Goal: Navigation & Orientation: Find specific page/section

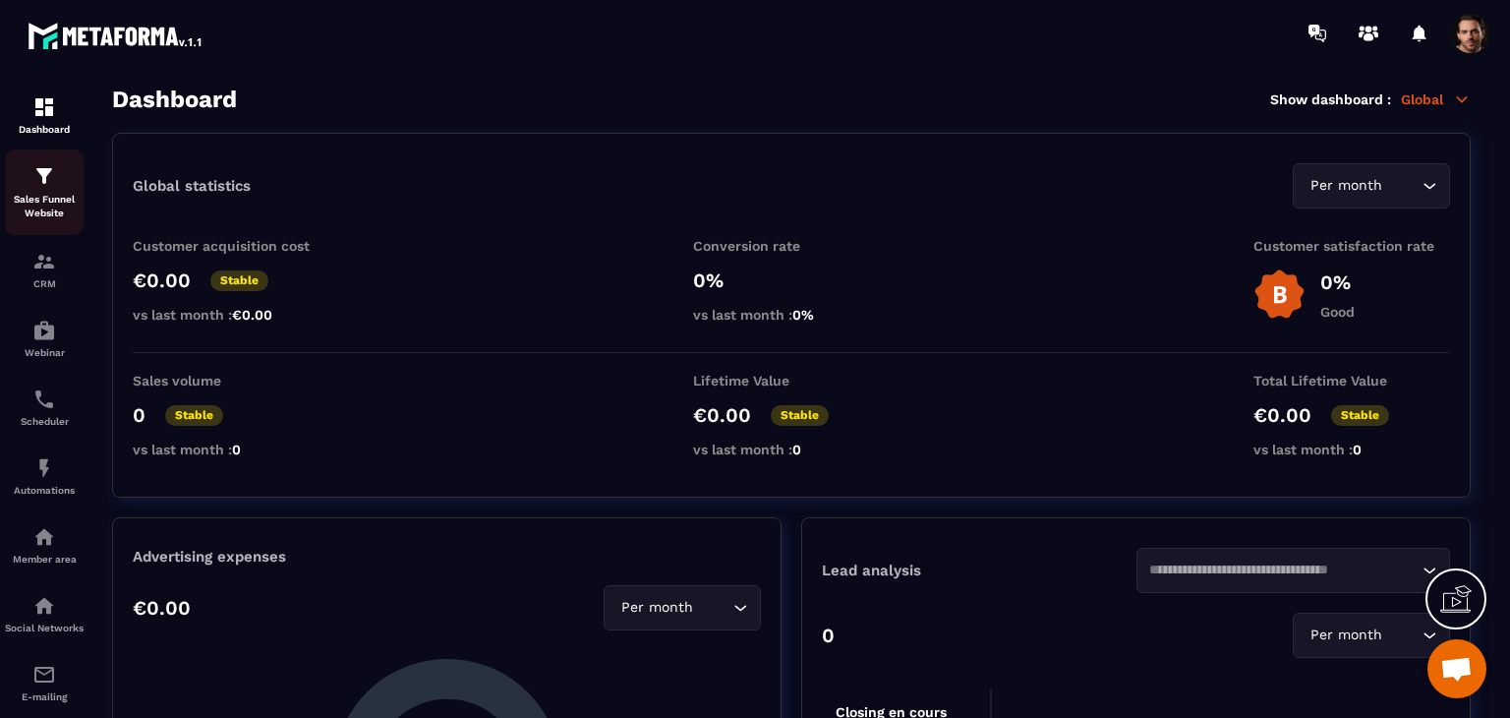
click at [42, 197] on p "Sales Funnel Website" at bounding box center [44, 207] width 79 height 28
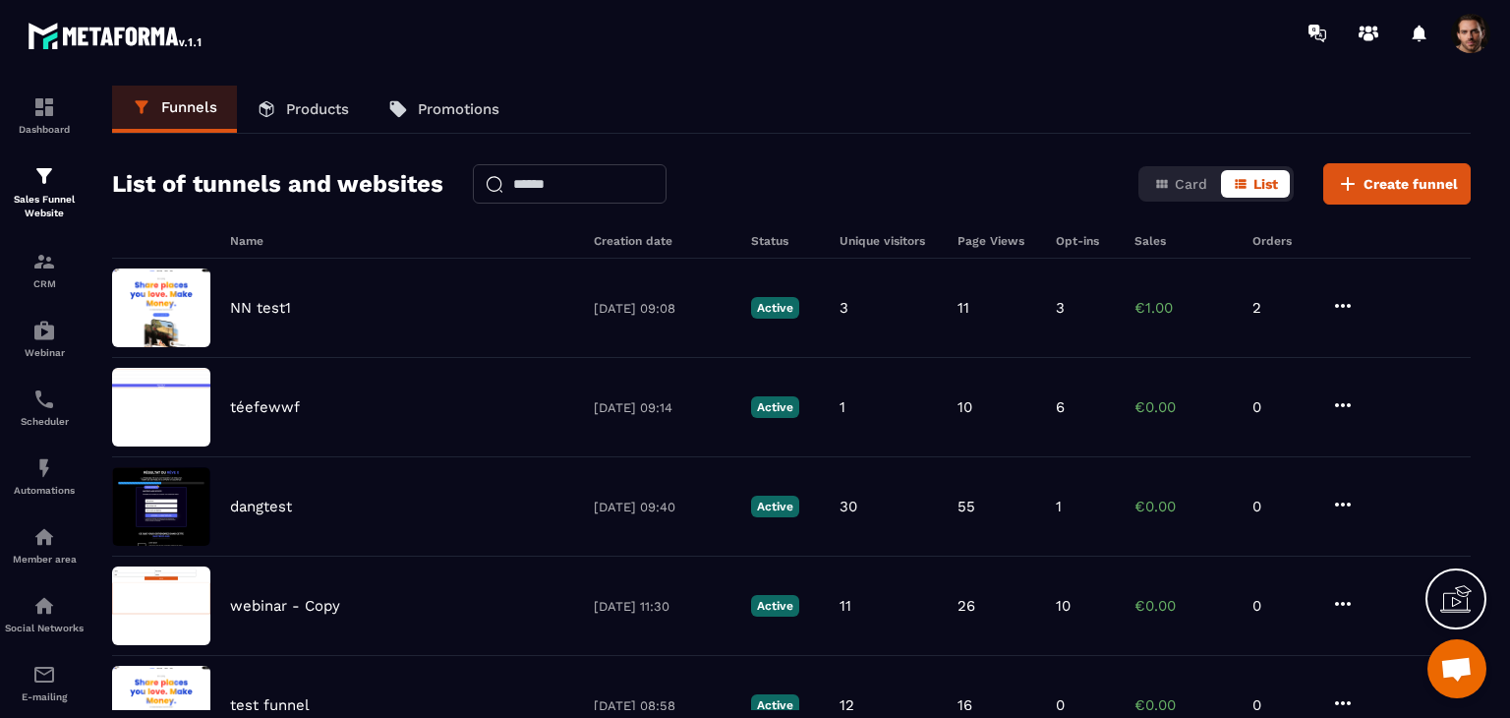
click at [314, 118] on link "Products" at bounding box center [303, 109] width 132 height 47
click at [321, 97] on link "Products" at bounding box center [303, 109] width 132 height 47
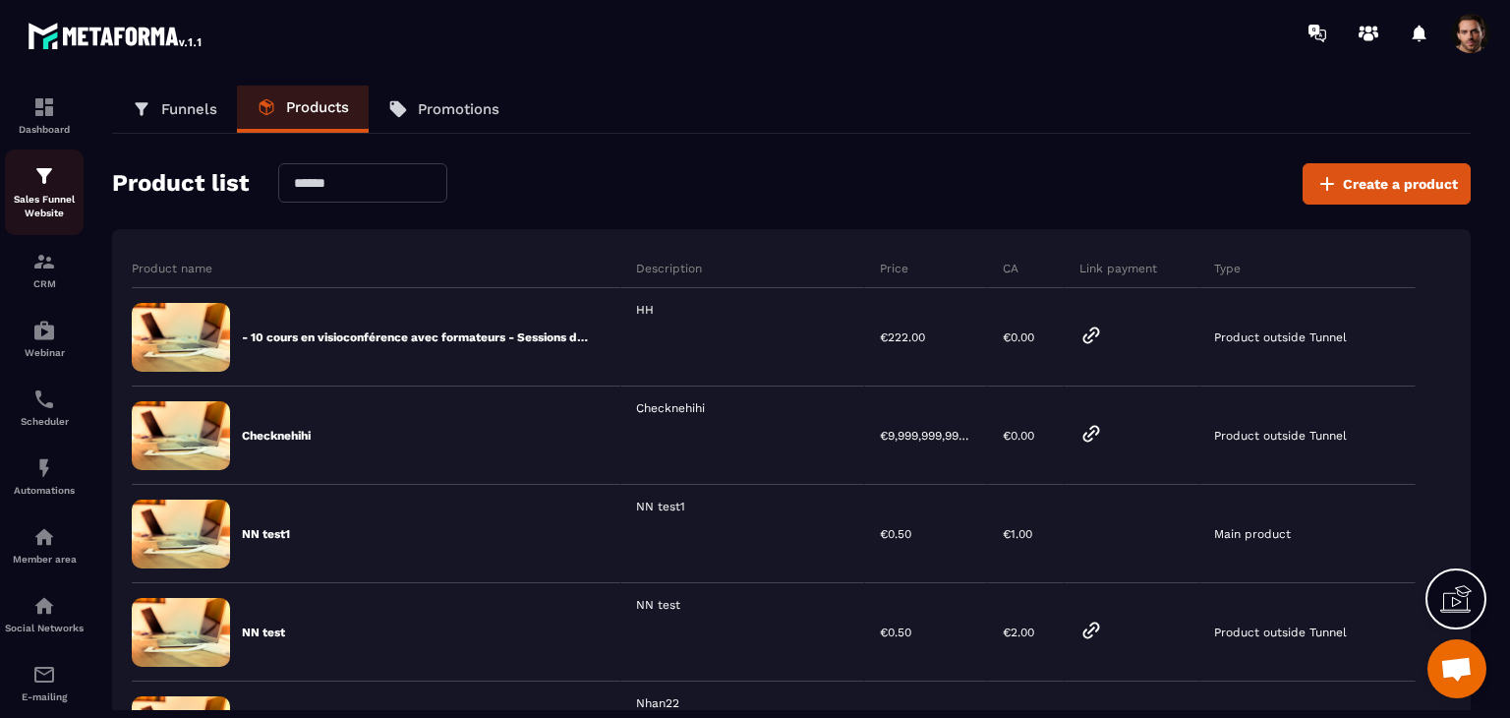
click at [35, 188] on img at bounding box center [44, 176] width 24 height 24
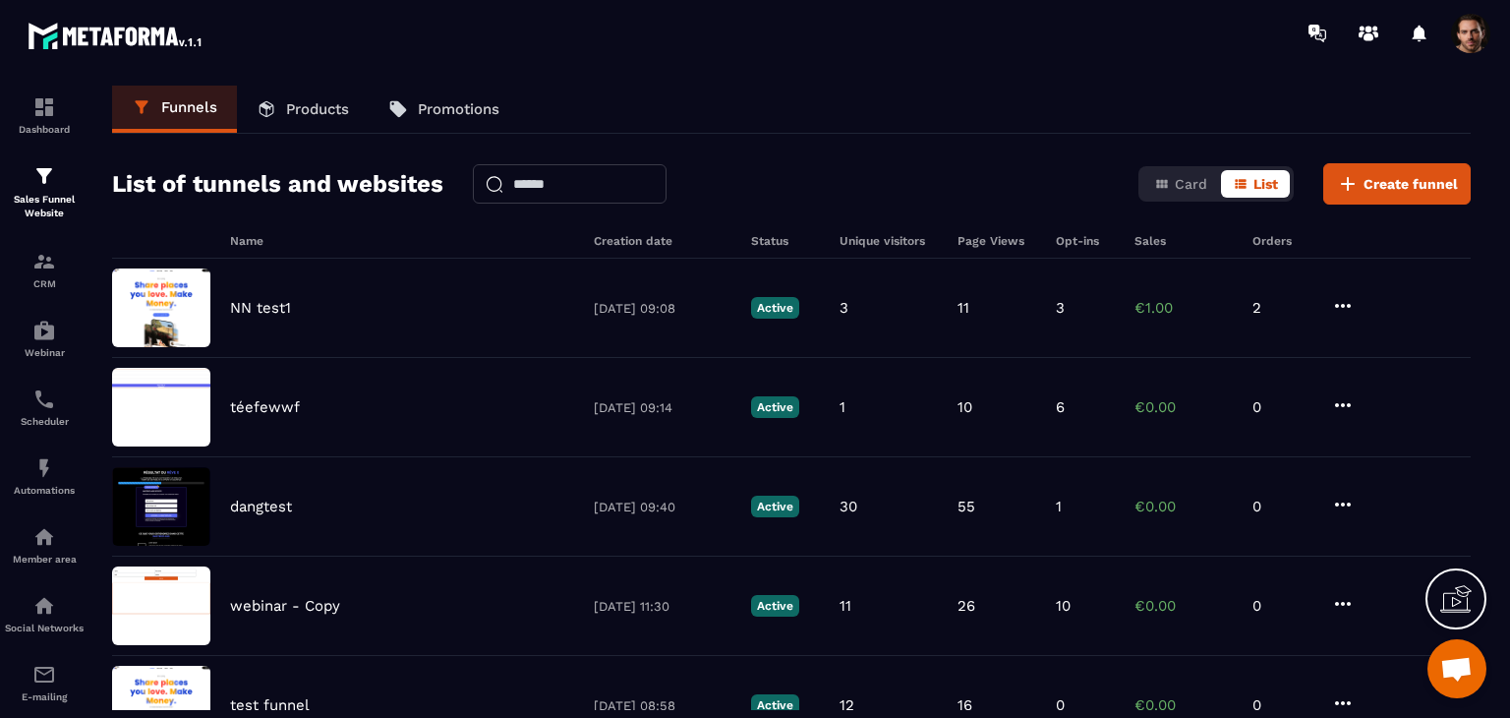
click at [332, 115] on p "Products" at bounding box center [317, 109] width 63 height 18
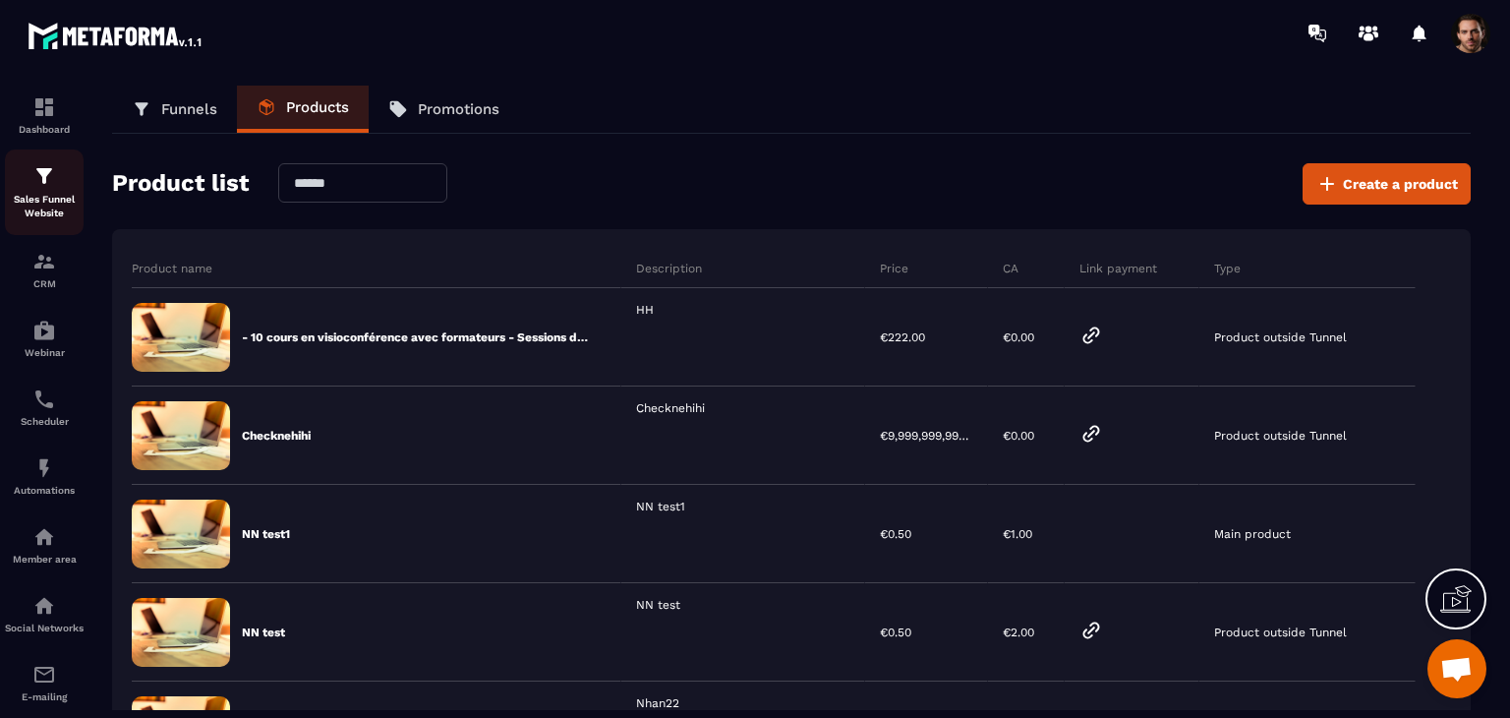
click at [35, 207] on p "Sales Funnel Website" at bounding box center [44, 207] width 79 height 28
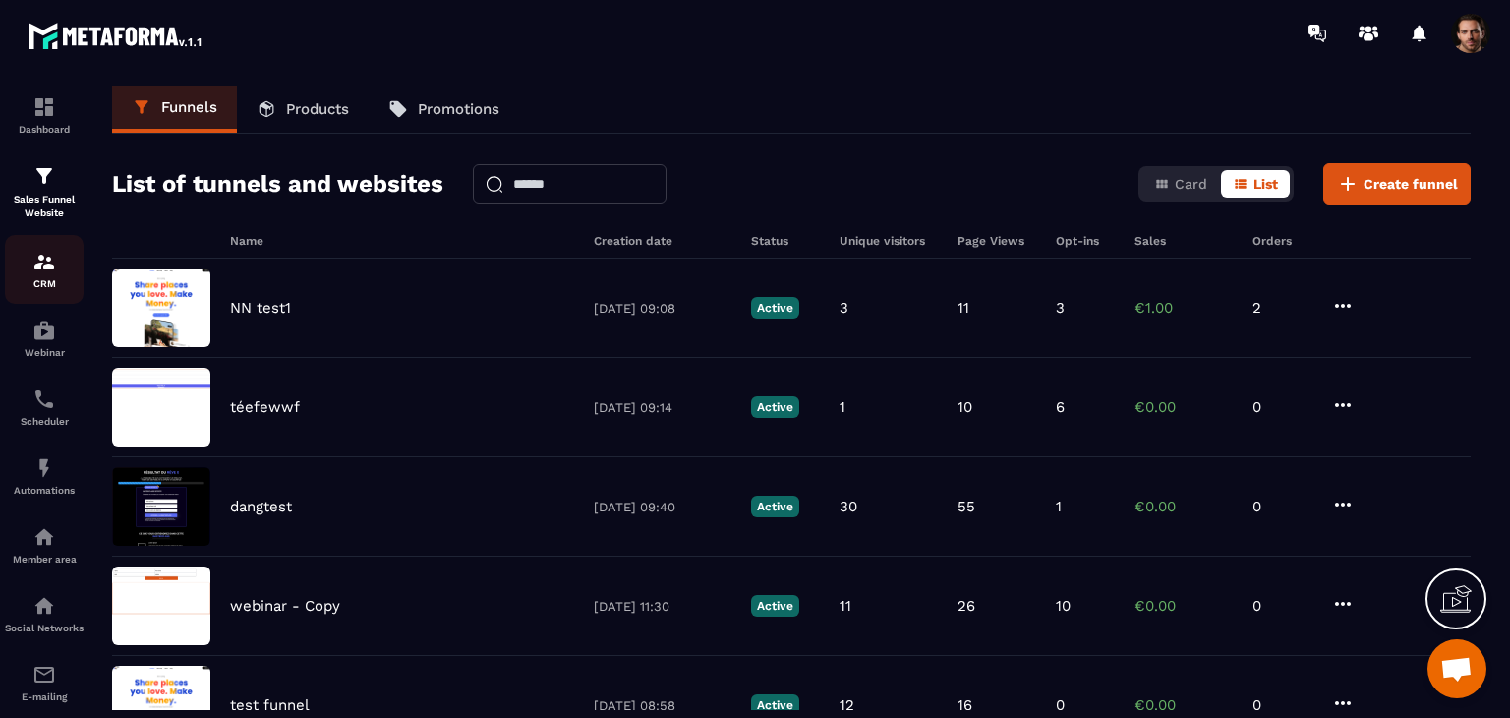
click at [45, 279] on p "CRM" at bounding box center [44, 283] width 79 height 11
click at [45, 280] on p "CRM" at bounding box center [44, 283] width 79 height 11
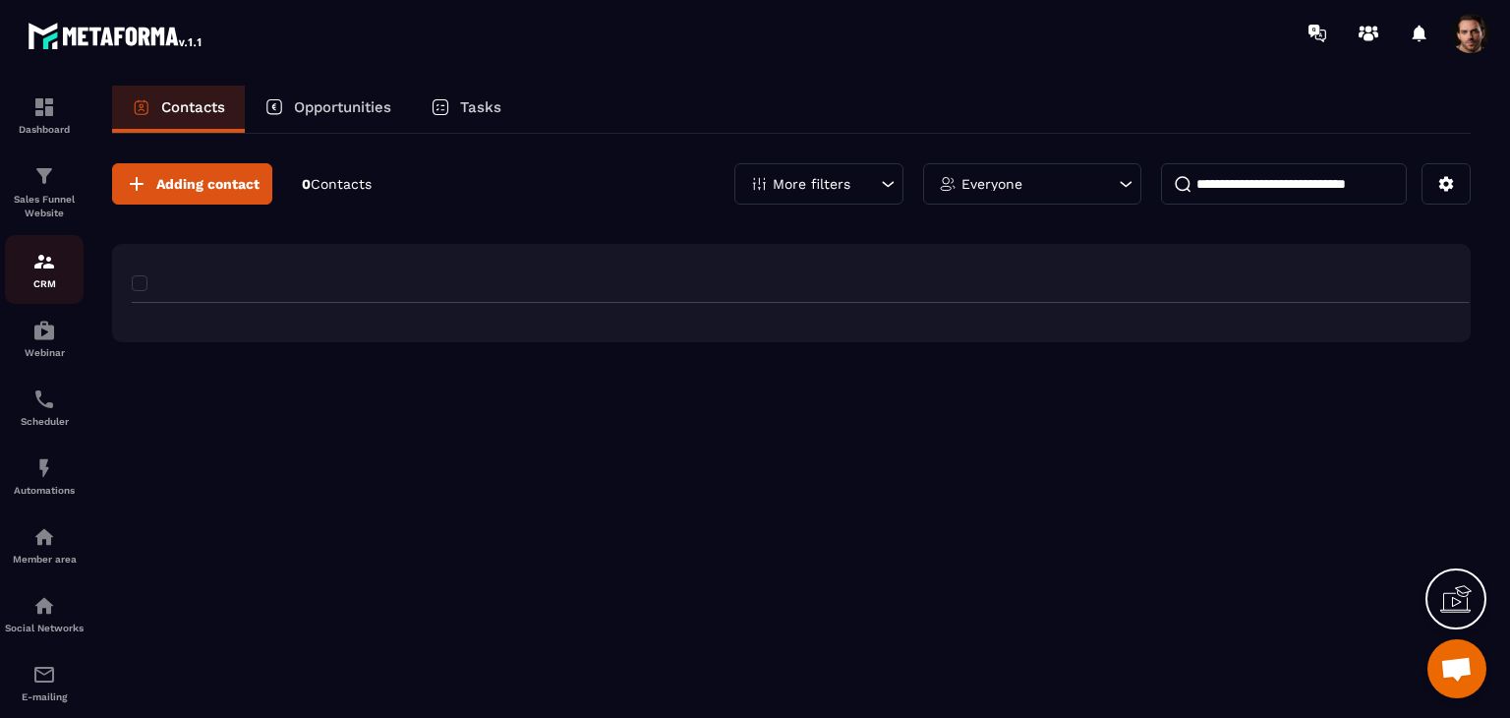
click at [40, 282] on p "CRM" at bounding box center [44, 283] width 79 height 11
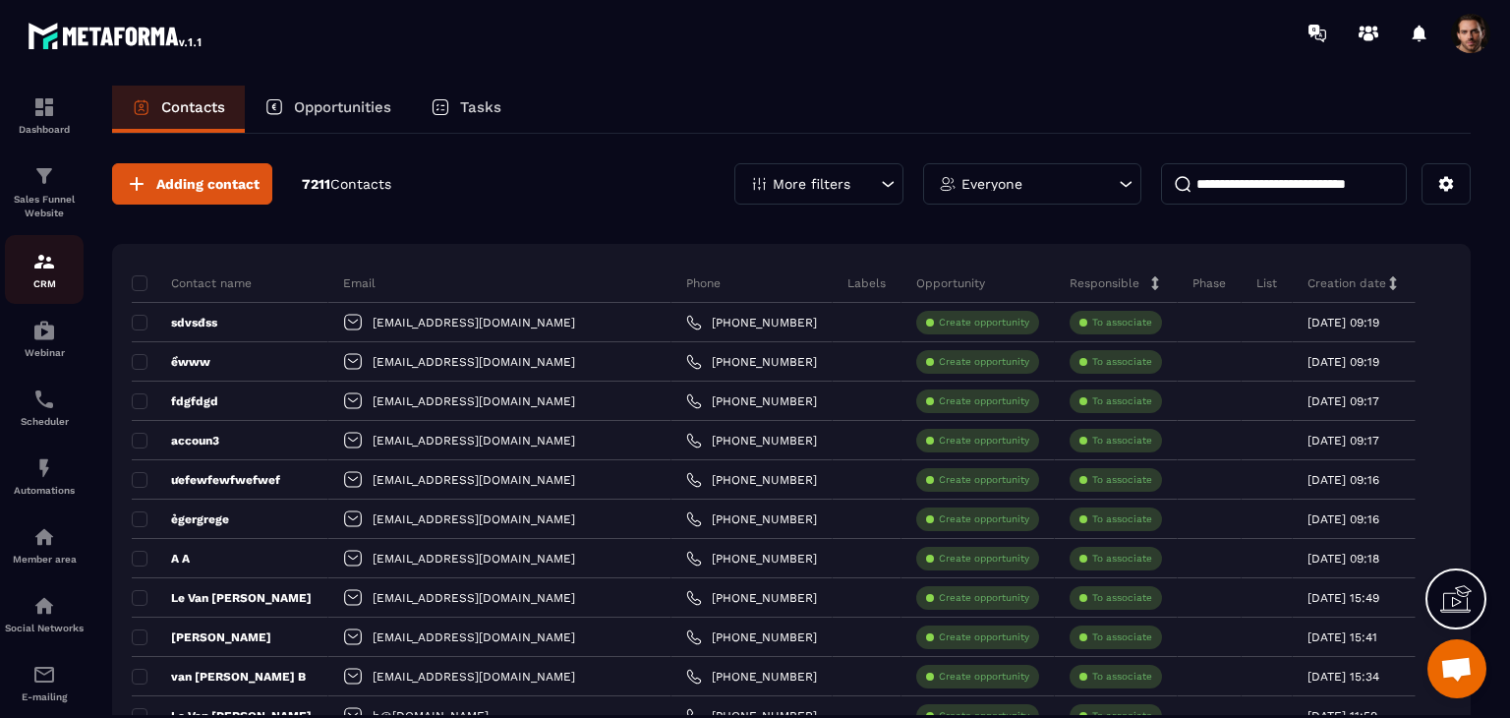
click at [40, 282] on p "CRM" at bounding box center [44, 283] width 79 height 11
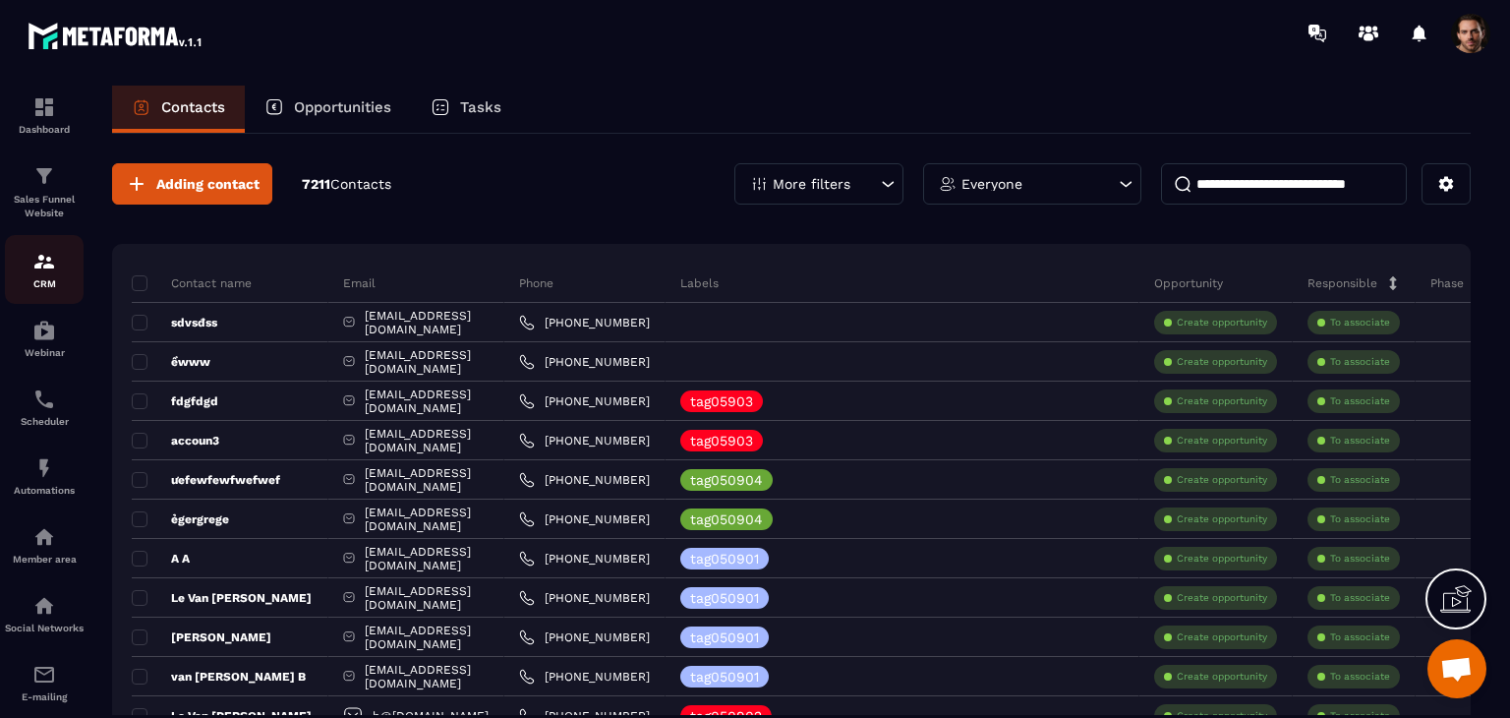
click at [35, 283] on p "CRM" at bounding box center [44, 283] width 79 height 11
click at [39, 289] on p "CRM" at bounding box center [44, 283] width 79 height 11
